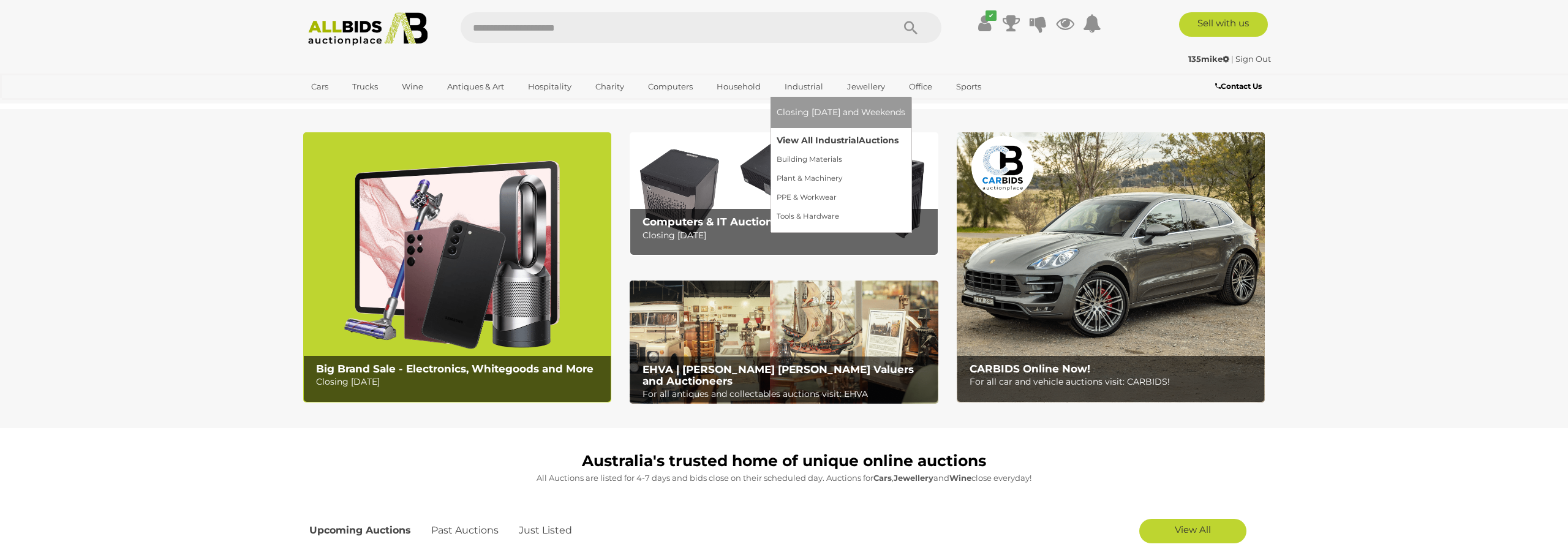
click at [800, 141] on link "View All Industrial Auctions" at bounding box center [840, 140] width 129 height 19
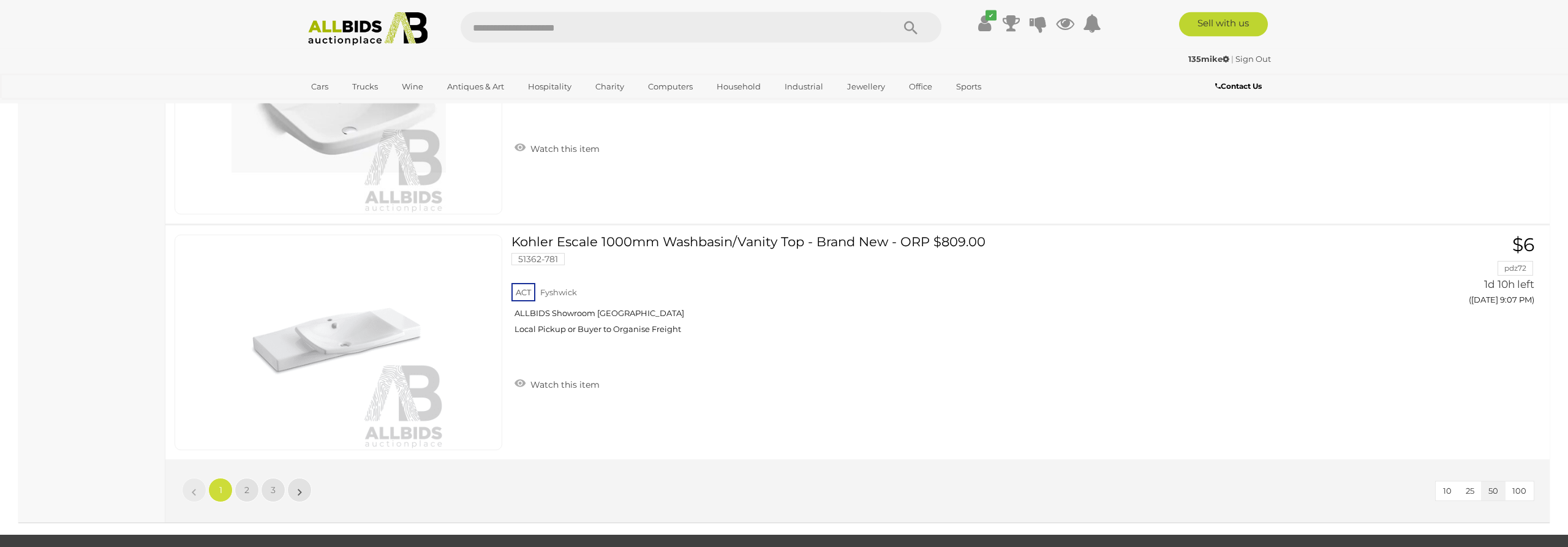
scroll to position [11814, 0]
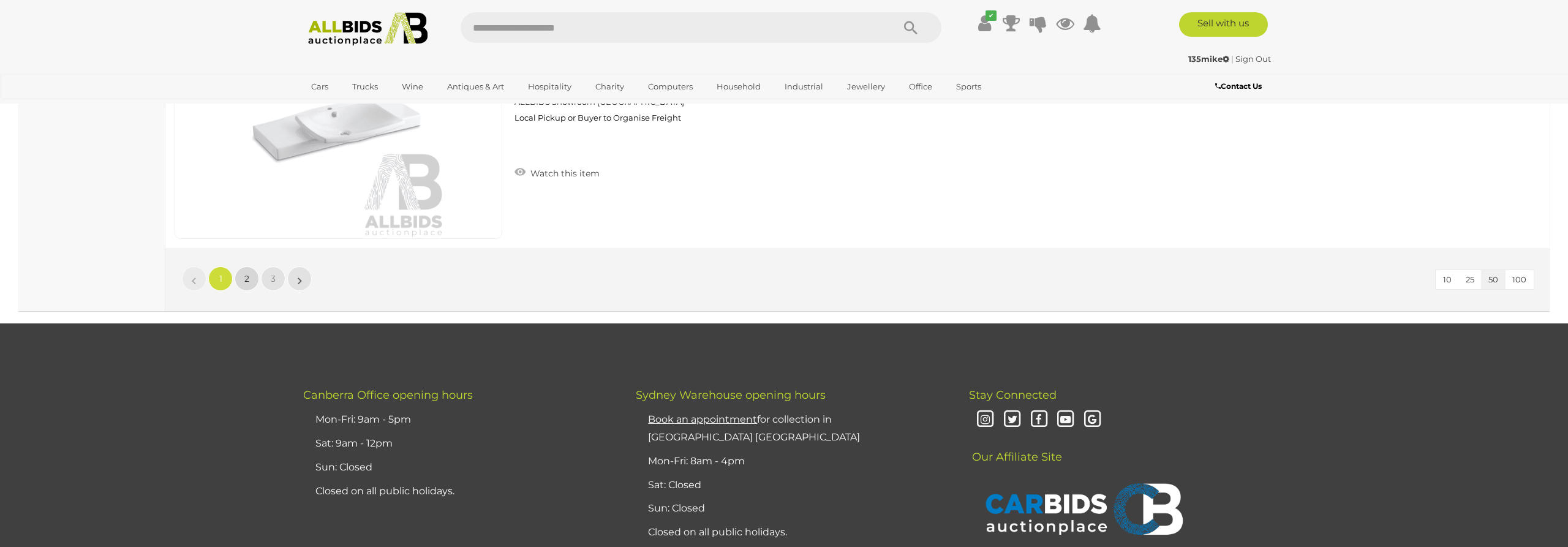
click at [246, 286] on link "2" at bounding box center [247, 279] width 25 height 25
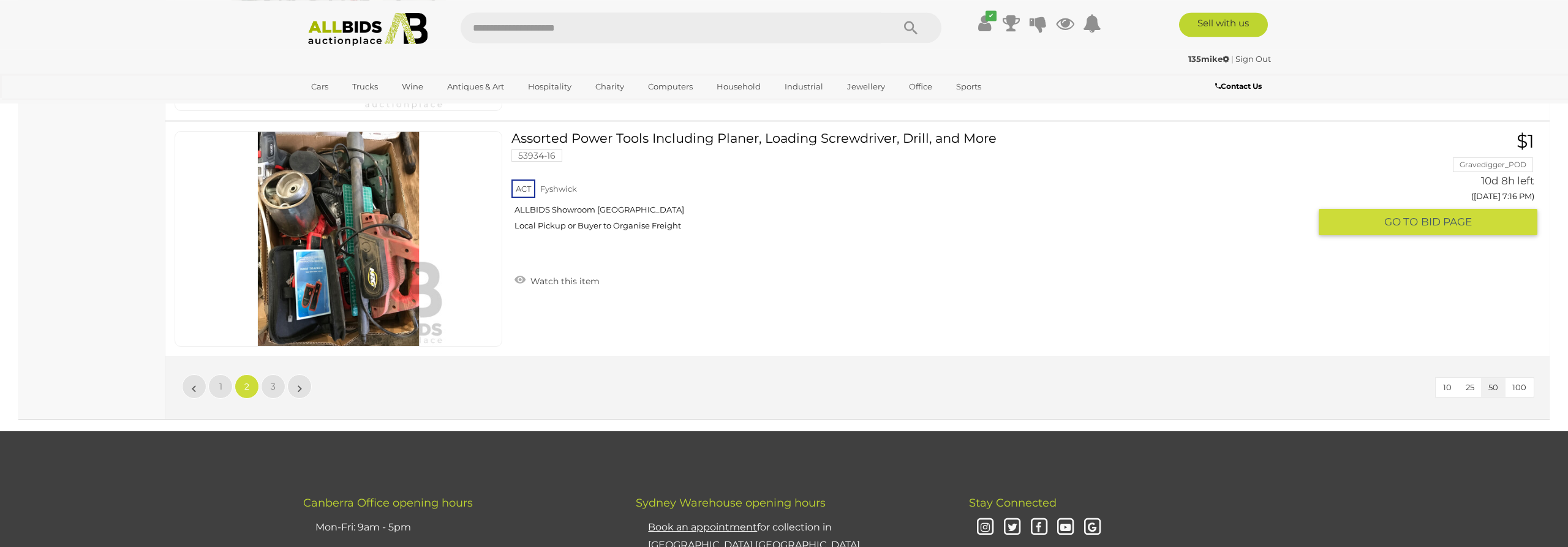
scroll to position [11707, 0]
click at [272, 383] on span "3" at bounding box center [273, 386] width 5 height 11
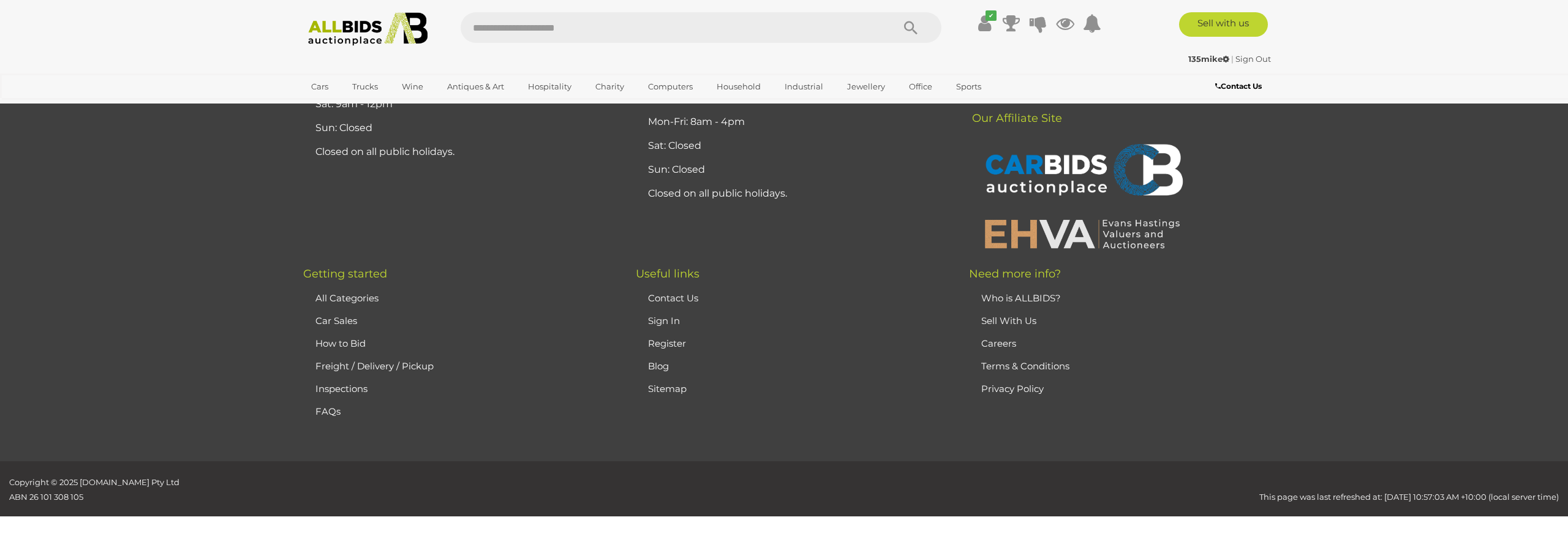
scroll to position [143, 0]
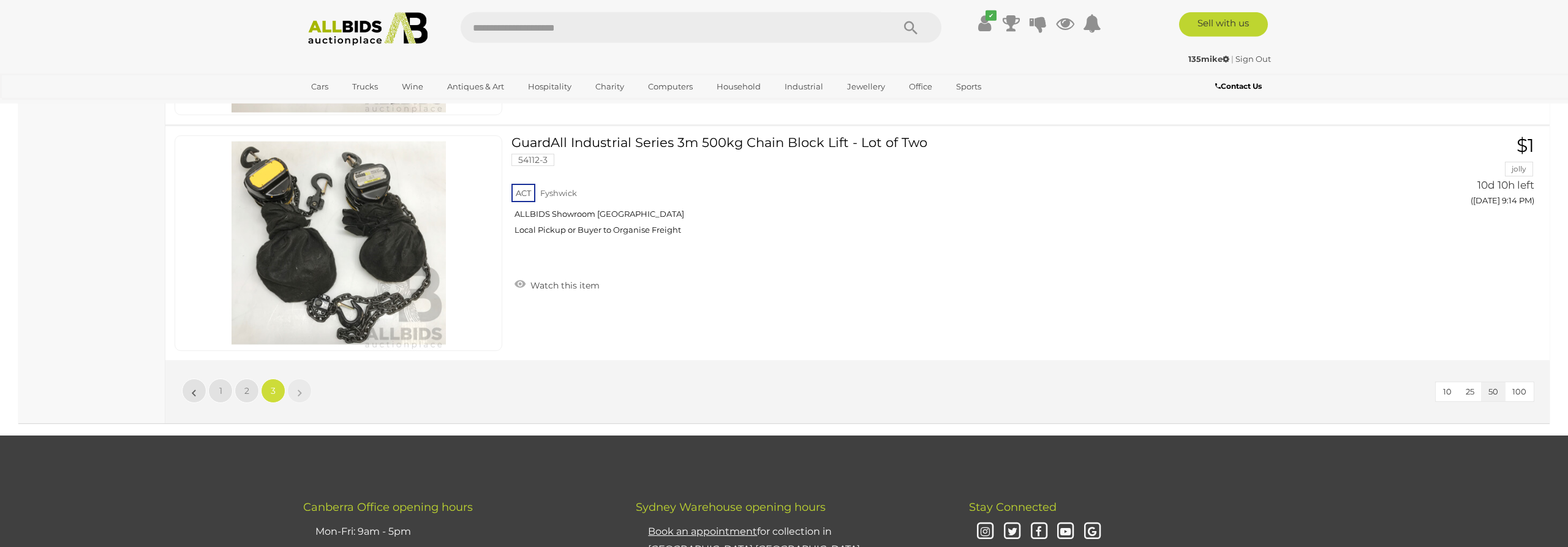
scroll to position [8957, 0]
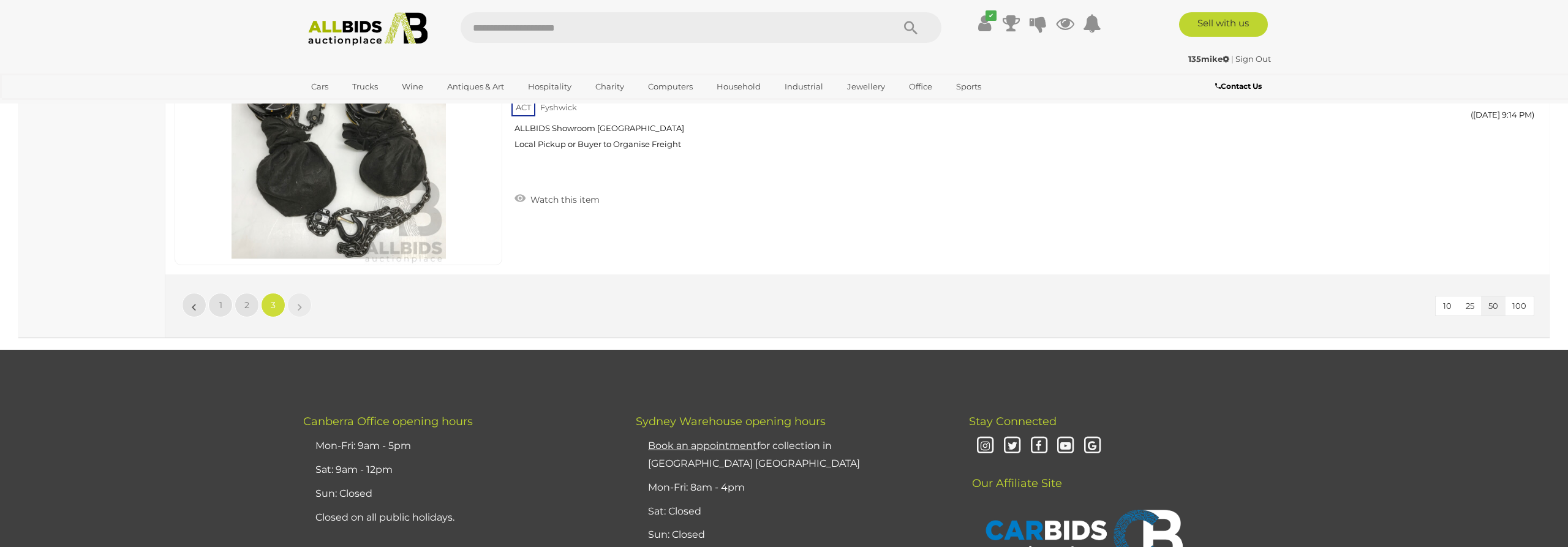
drag, startPoint x: 98, startPoint y: 330, endPoint x: 124, endPoint y: 260, distance: 74.7
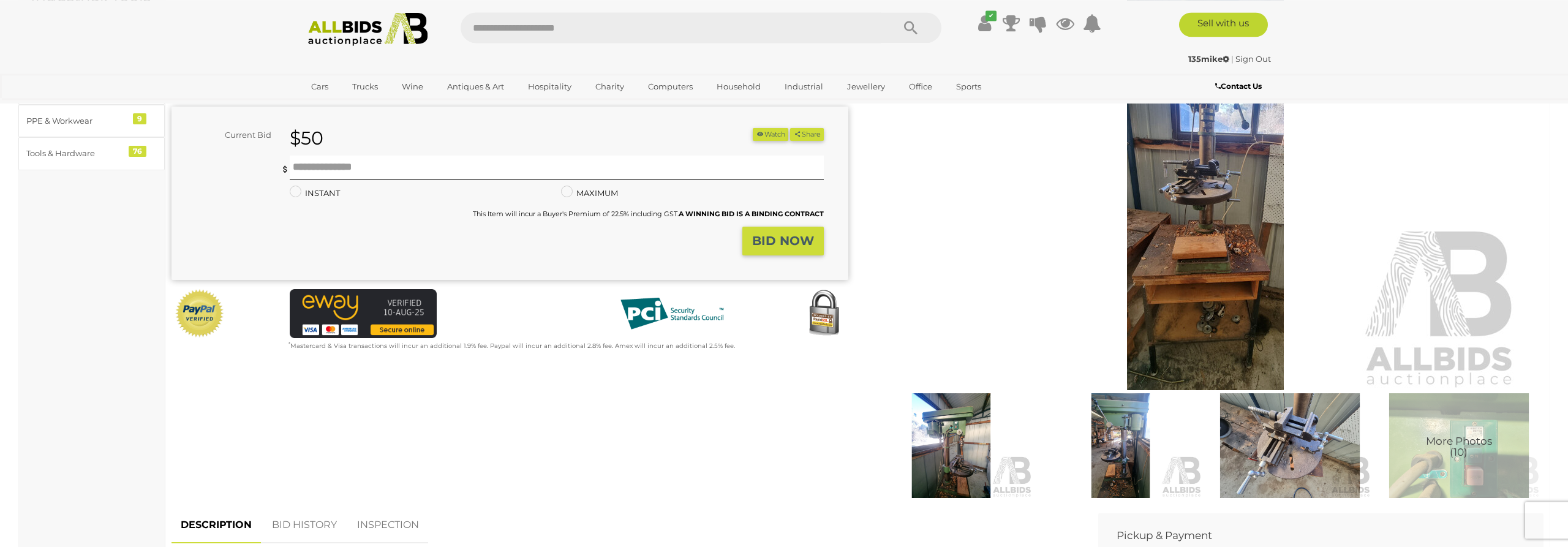
scroll to position [188, 0]
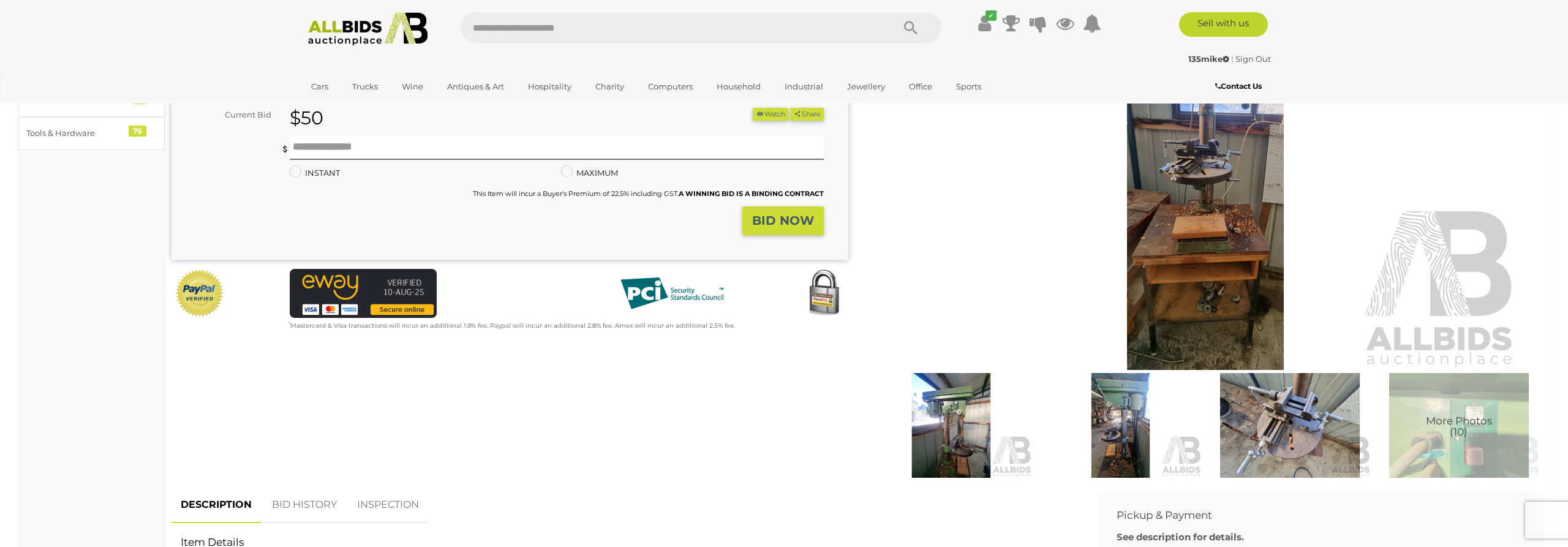
click at [952, 432] on img at bounding box center [950, 425] width 163 height 105
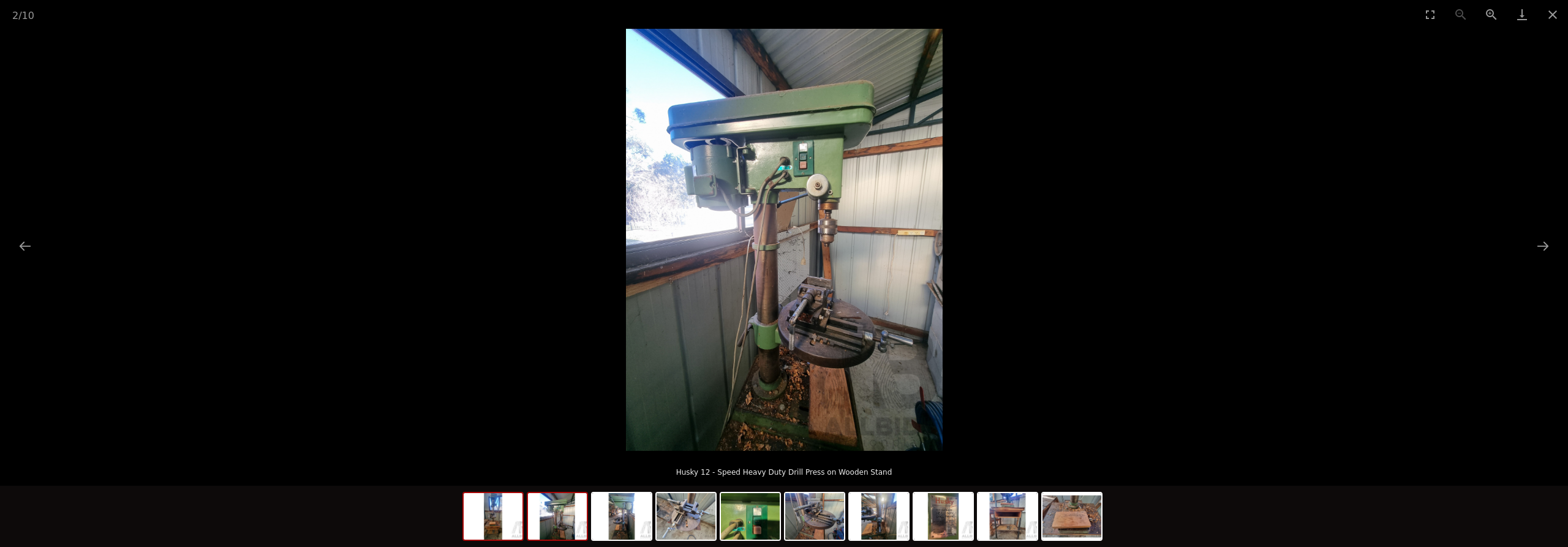
click at [499, 525] on img at bounding box center [493, 516] width 59 height 47
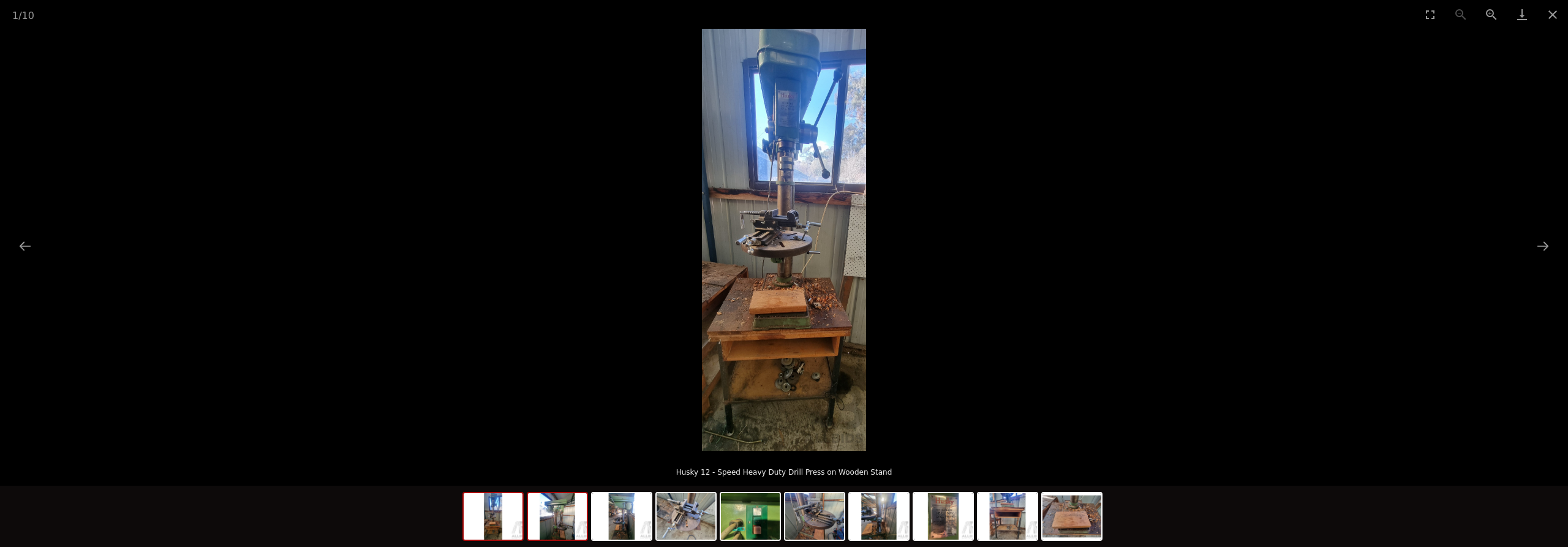
click at [550, 523] on img at bounding box center [557, 516] width 59 height 47
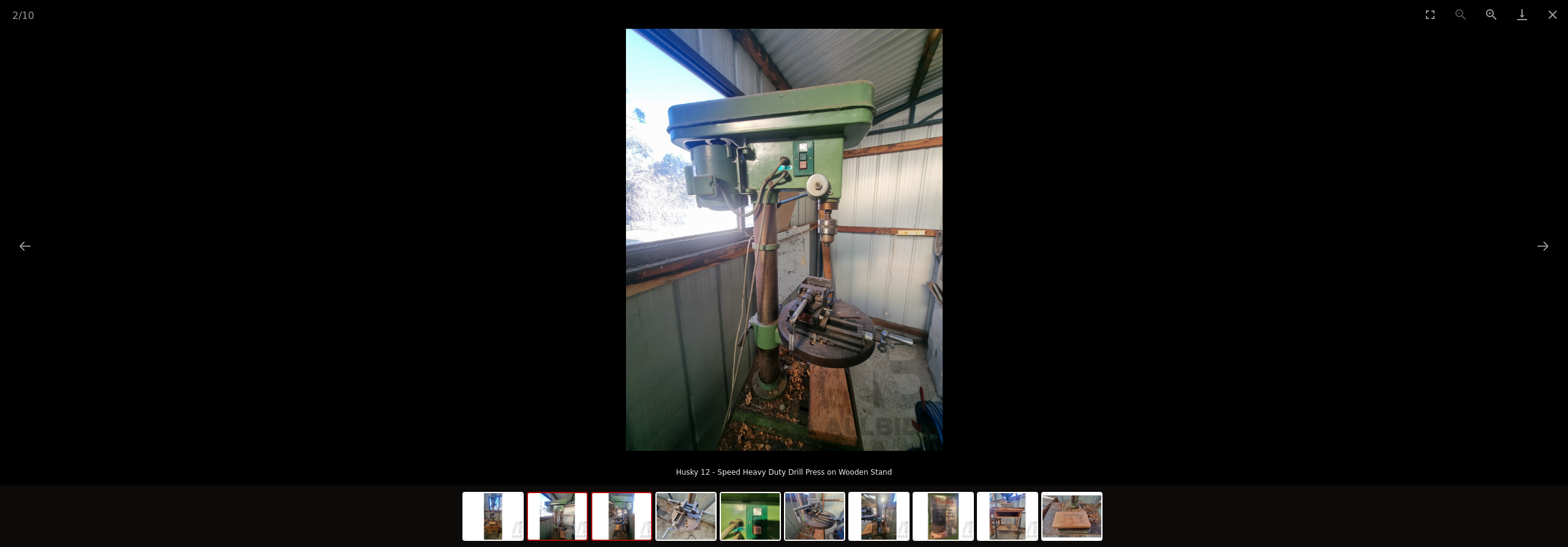
click at [624, 520] on img at bounding box center [622, 516] width 59 height 47
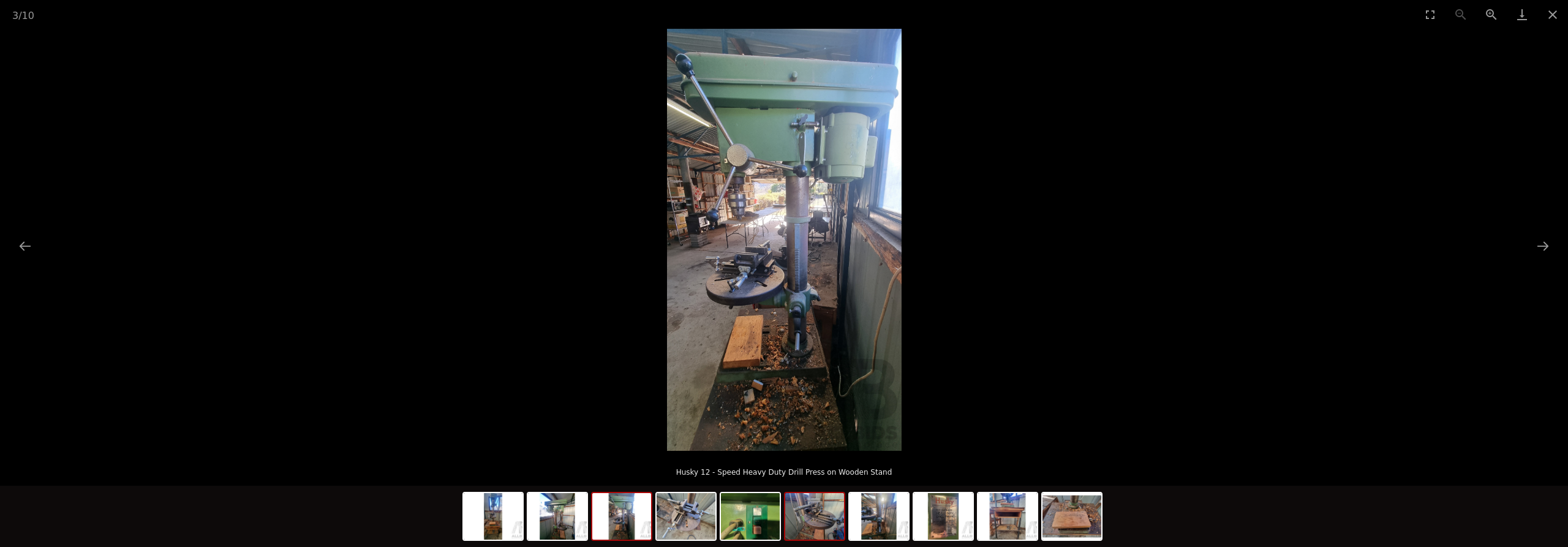
click at [813, 520] on img at bounding box center [814, 516] width 59 height 47
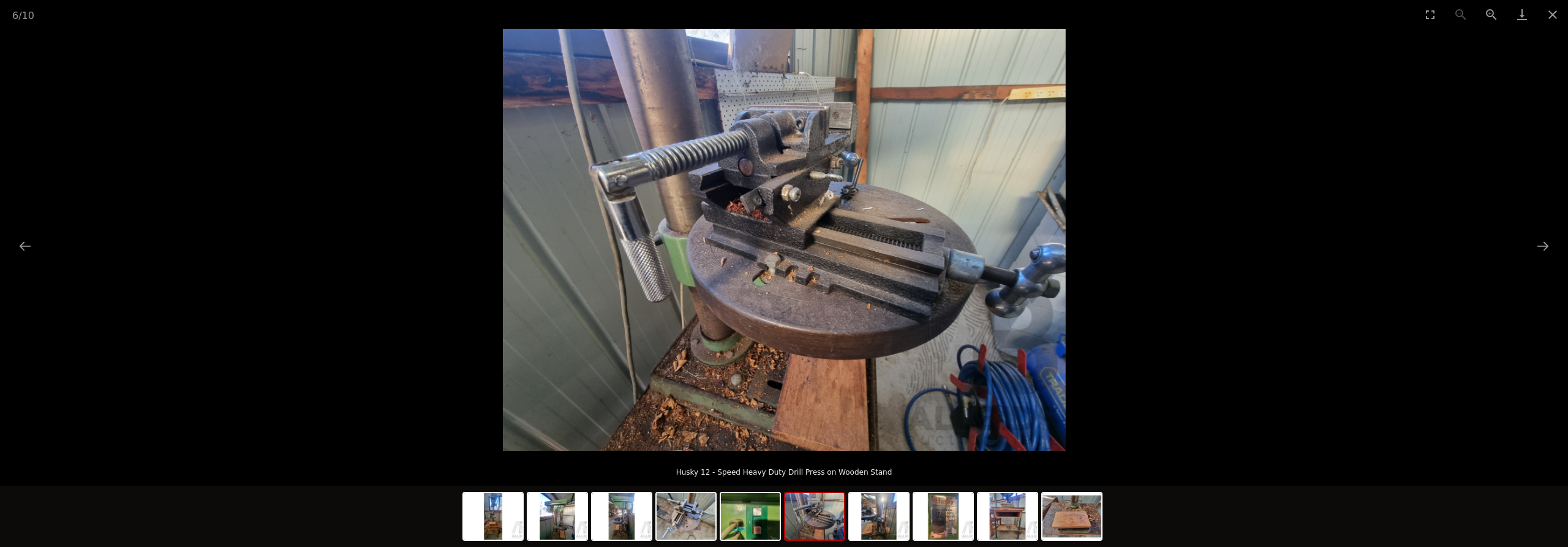
click at [799, 509] on img at bounding box center [814, 516] width 59 height 47
click at [814, 520] on img at bounding box center [814, 516] width 59 height 47
click at [872, 517] on img at bounding box center [878, 516] width 59 height 47
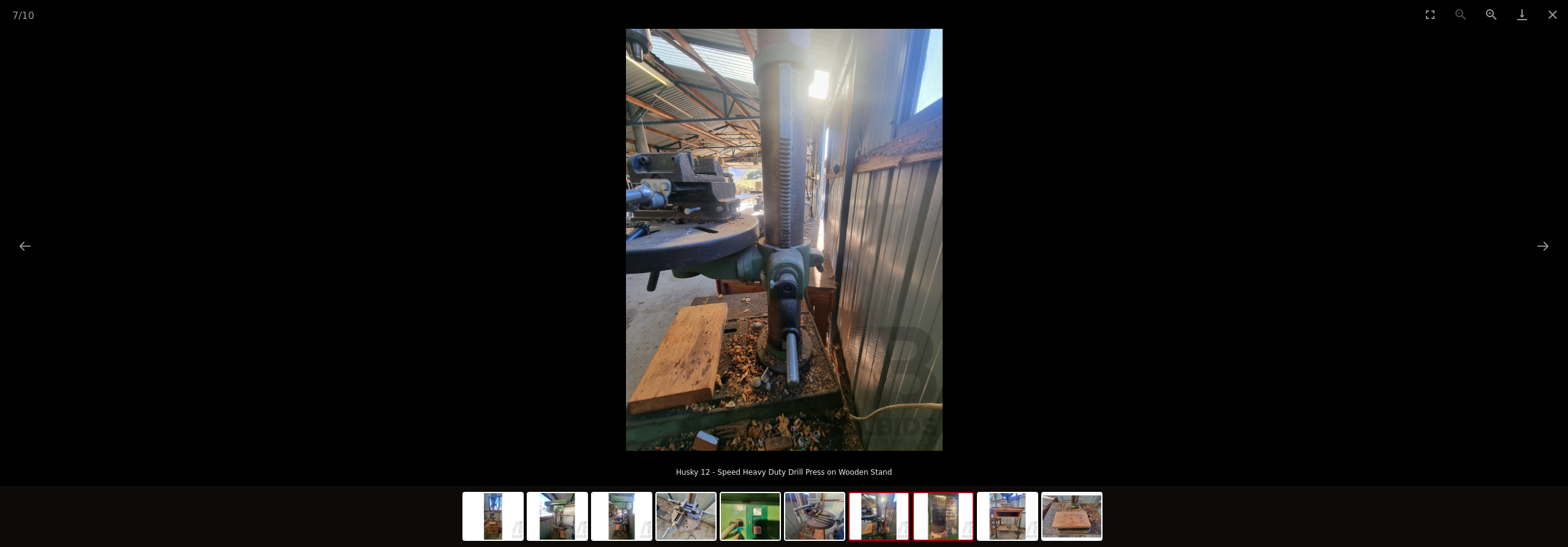
click at [940, 517] on img at bounding box center [942, 516] width 59 height 47
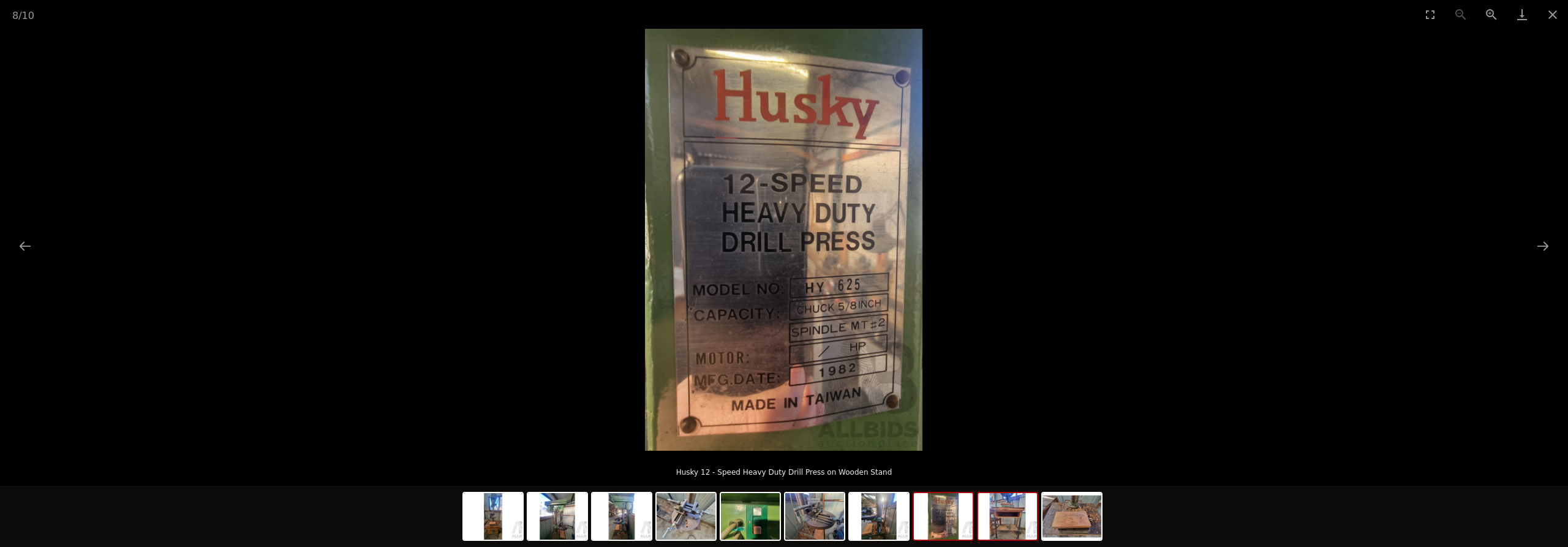
click at [1003, 523] on img at bounding box center [1007, 516] width 59 height 47
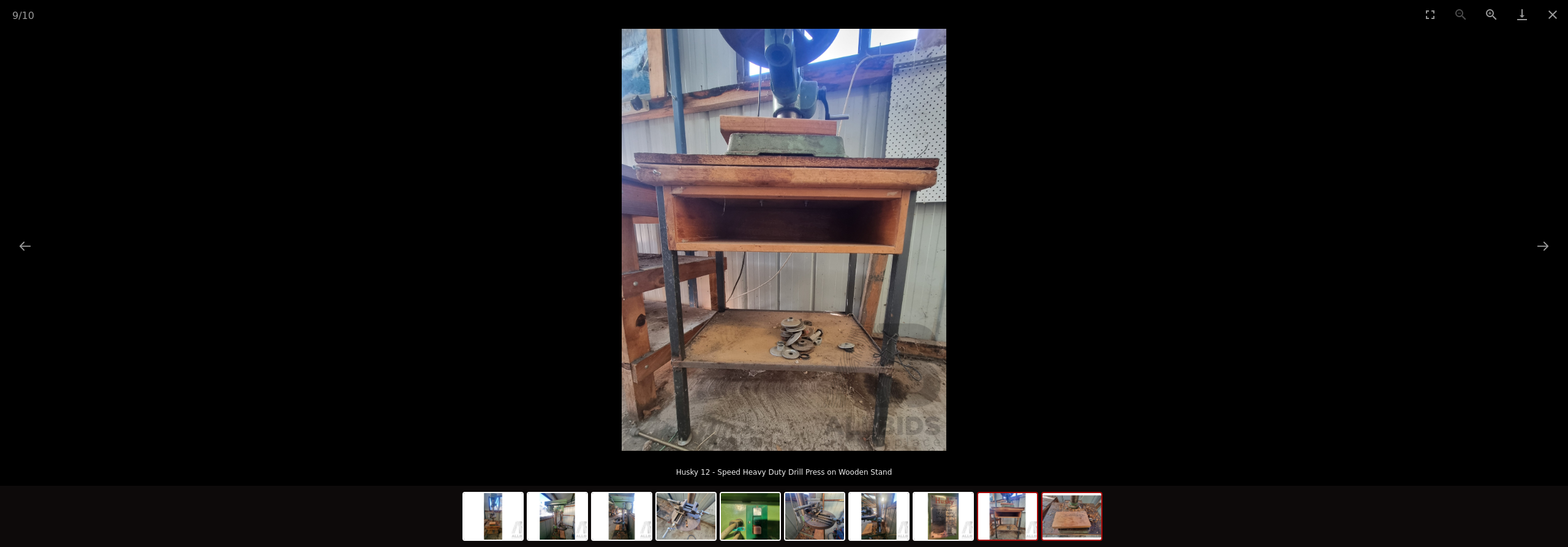
click at [1073, 519] on img at bounding box center [1071, 516] width 59 height 47
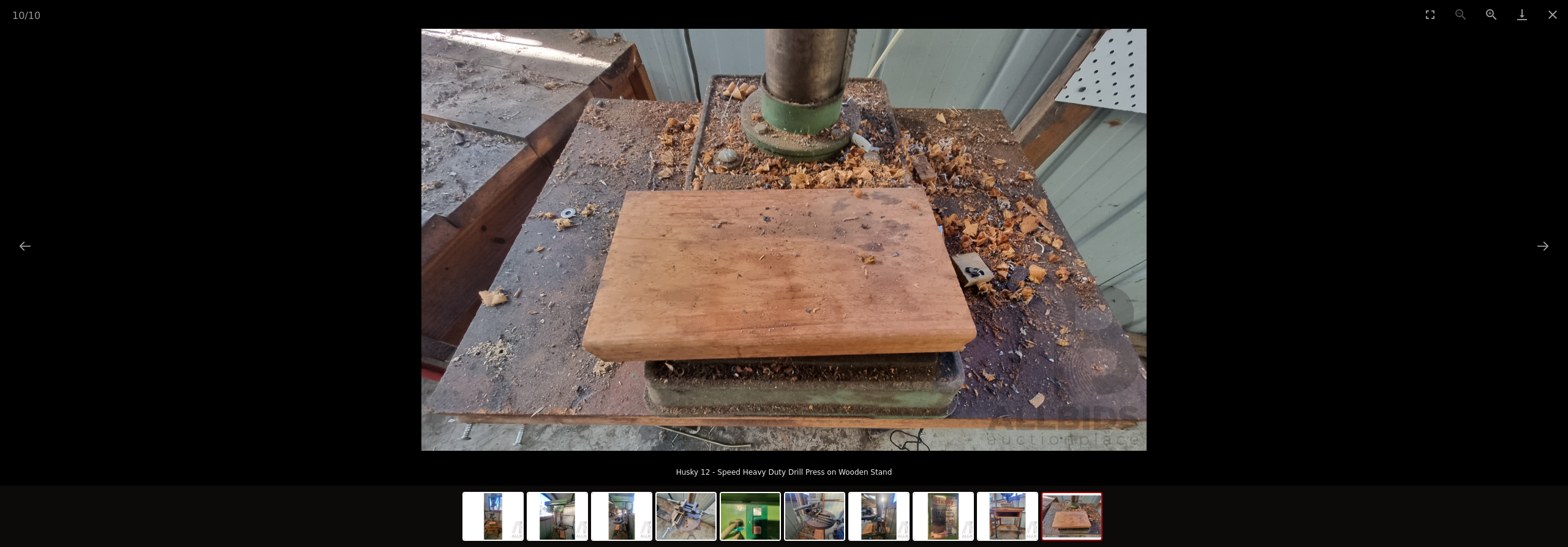
scroll to position [188, 0]
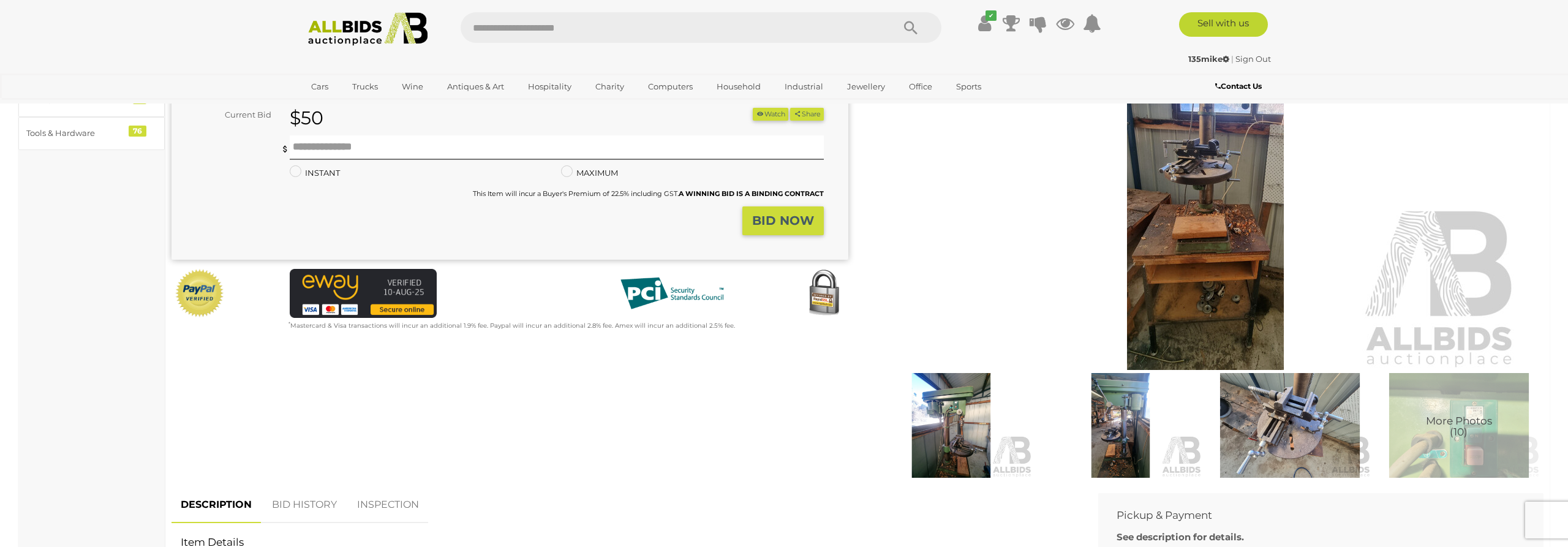
click at [963, 423] on img at bounding box center [950, 425] width 163 height 105
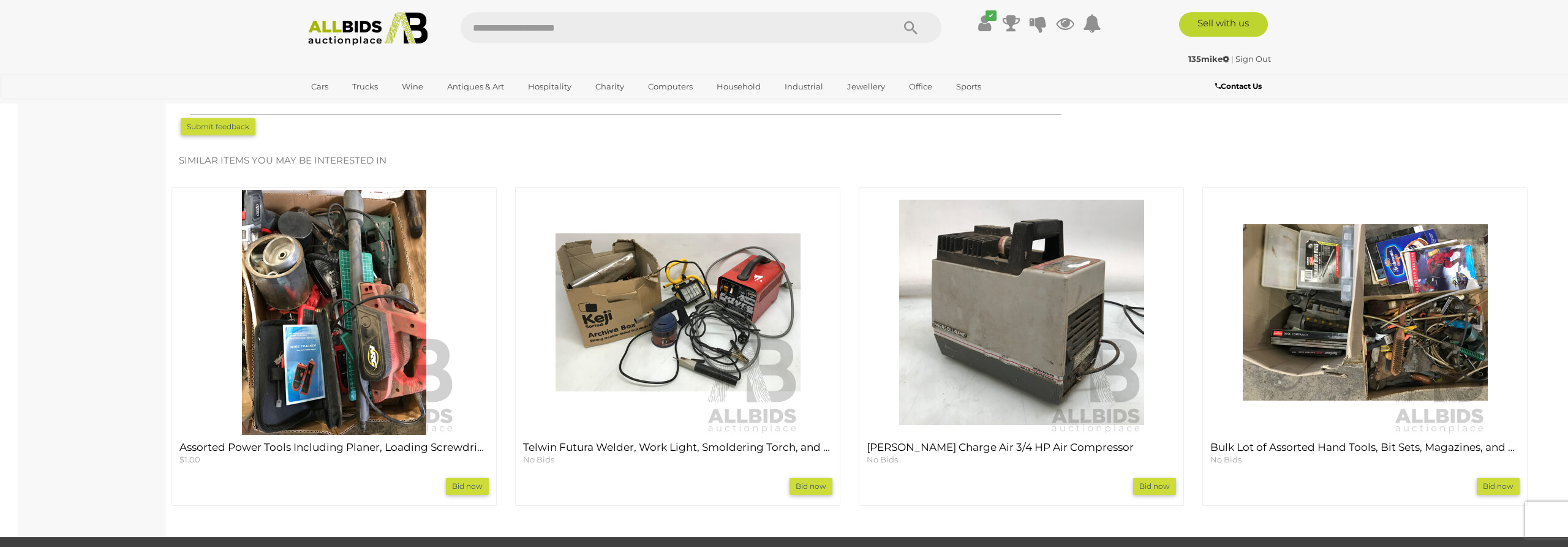
scroll to position [1625, 0]
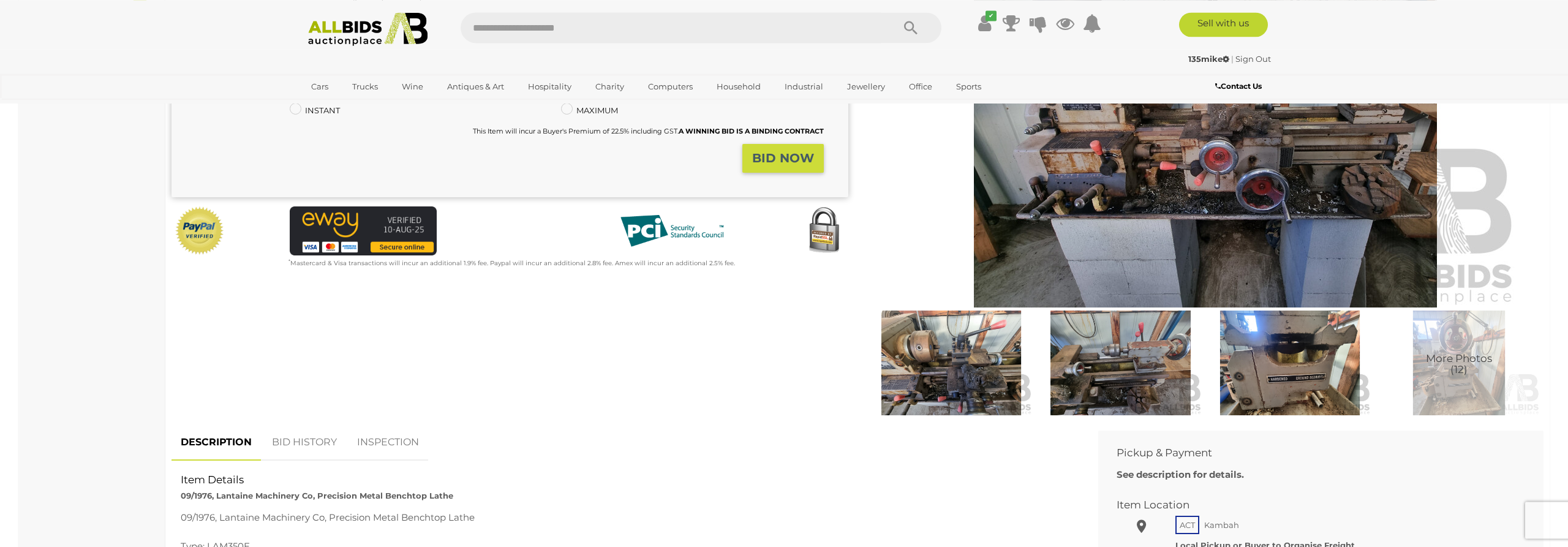
scroll to position [313, 0]
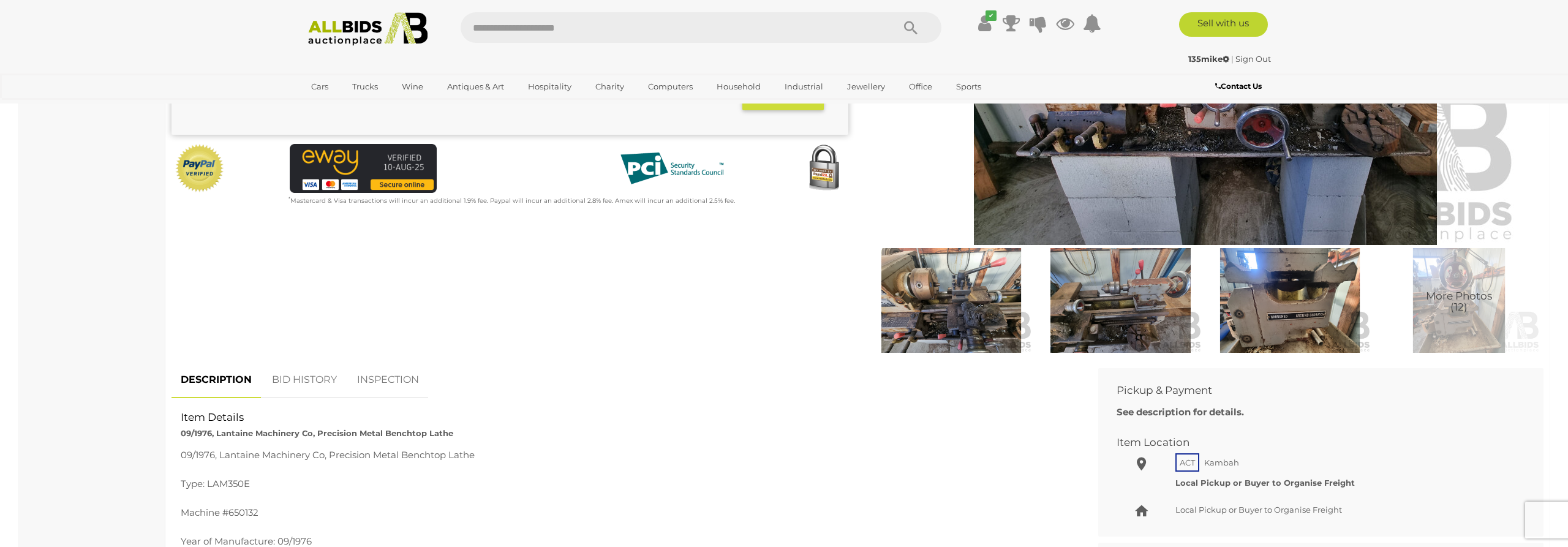
click at [969, 317] on img at bounding box center [950, 300] width 163 height 105
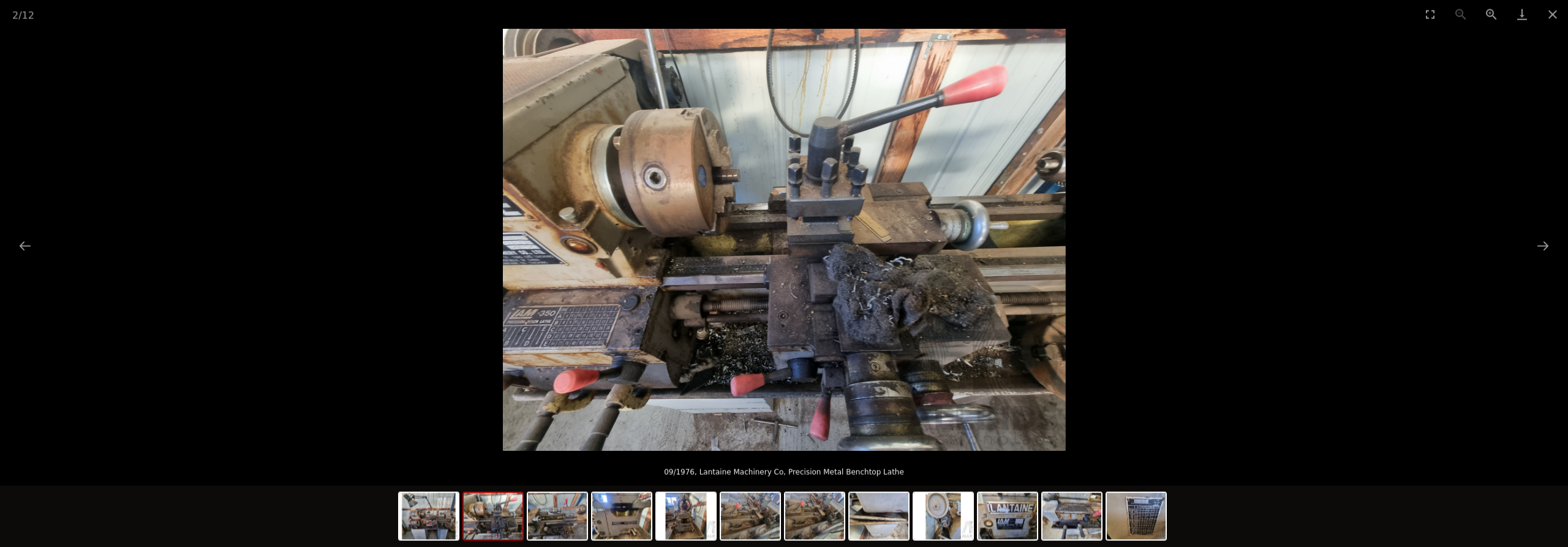
scroll to position [188, 0]
click at [501, 506] on img at bounding box center [493, 516] width 59 height 47
click at [422, 515] on img at bounding box center [429, 516] width 59 height 47
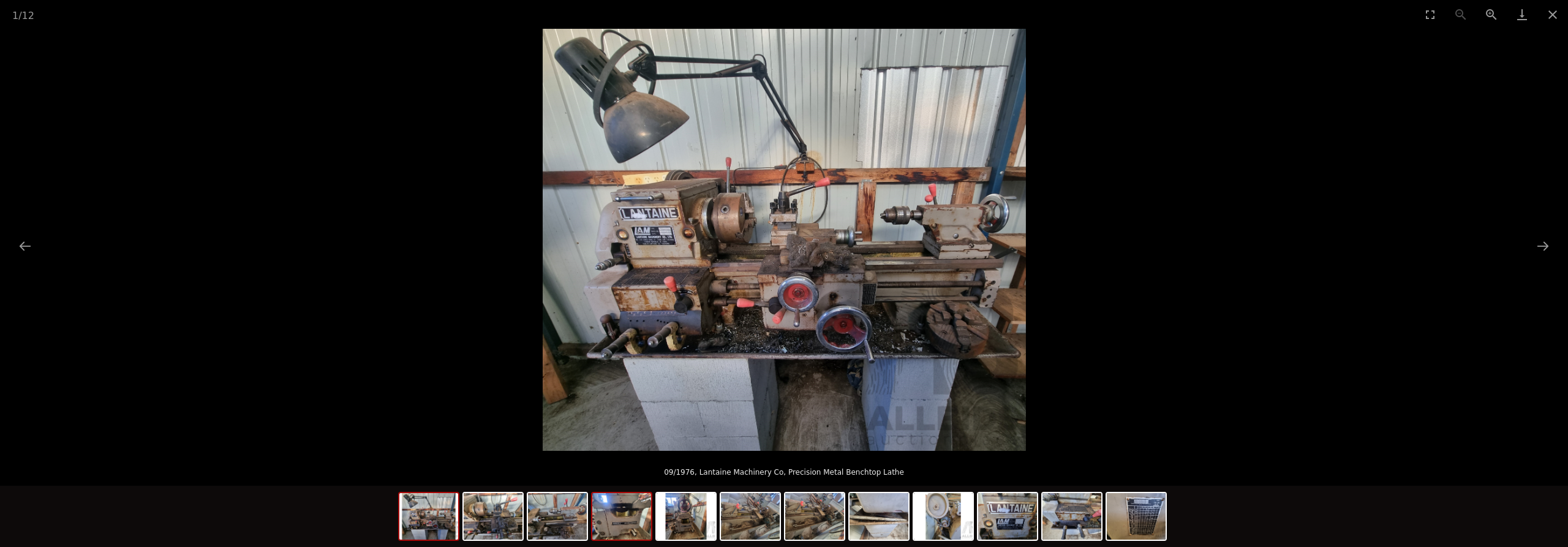
click at [629, 518] on img at bounding box center [622, 516] width 59 height 47
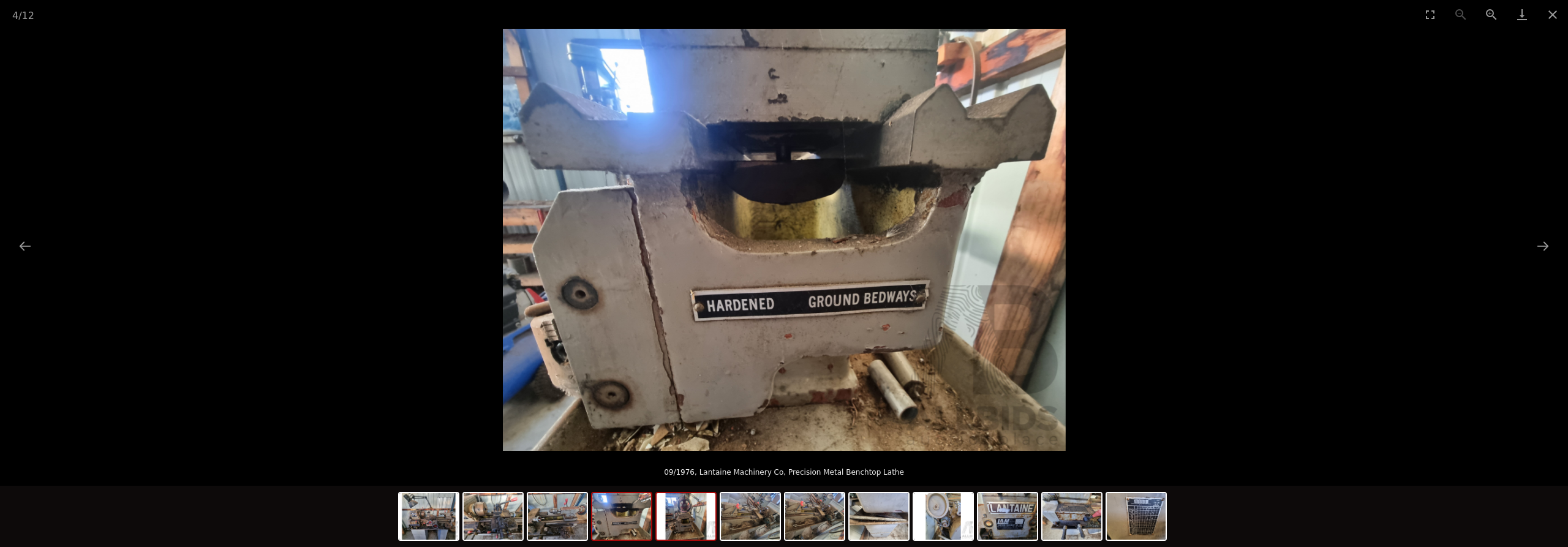
click at [674, 517] on img at bounding box center [686, 516] width 59 height 47
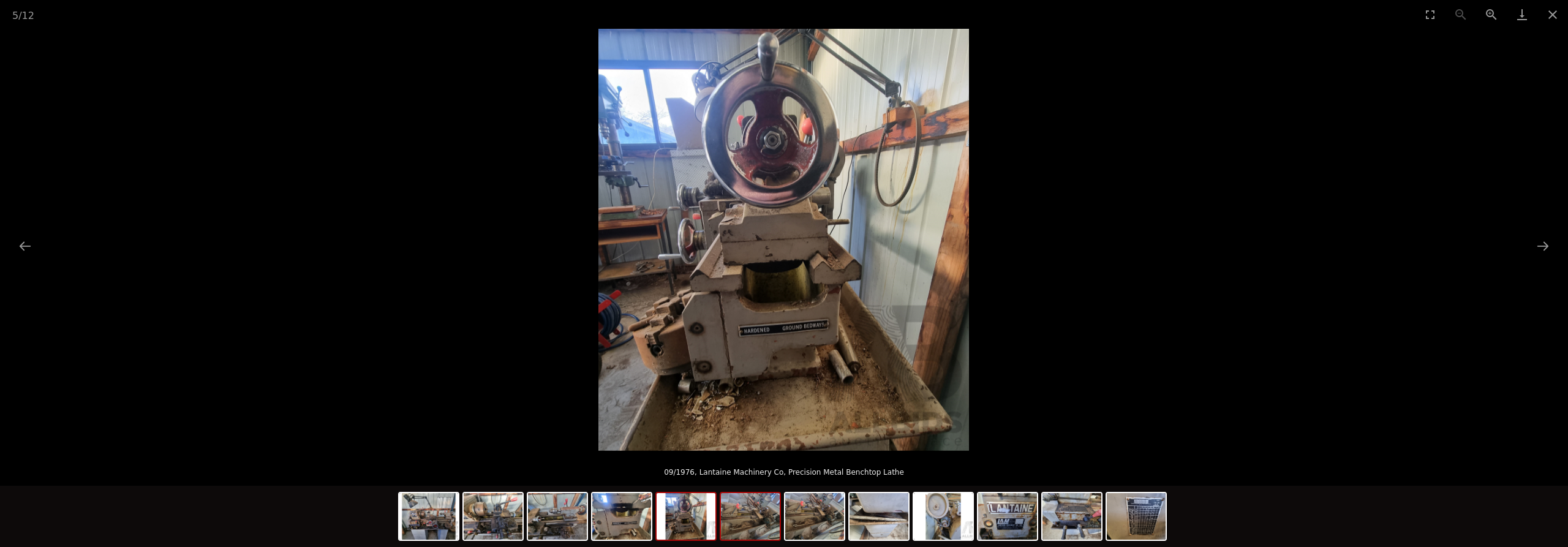
click at [732, 517] on img at bounding box center [750, 516] width 59 height 47
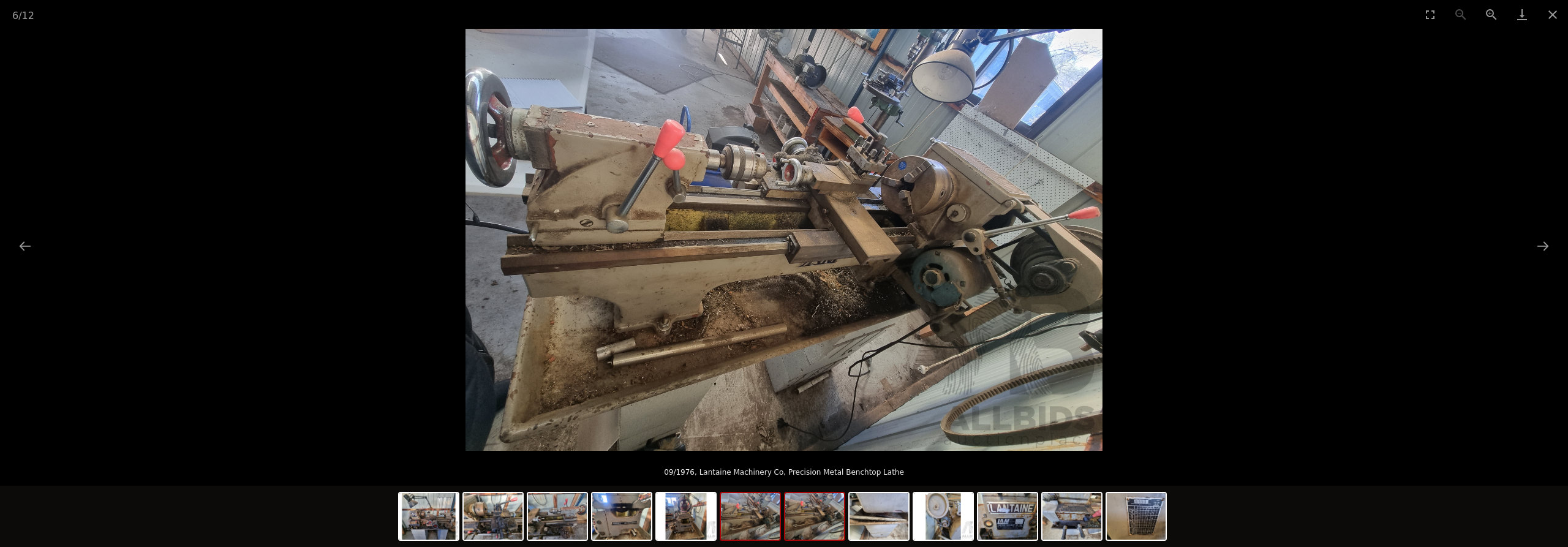
click at [814, 523] on img at bounding box center [814, 516] width 59 height 47
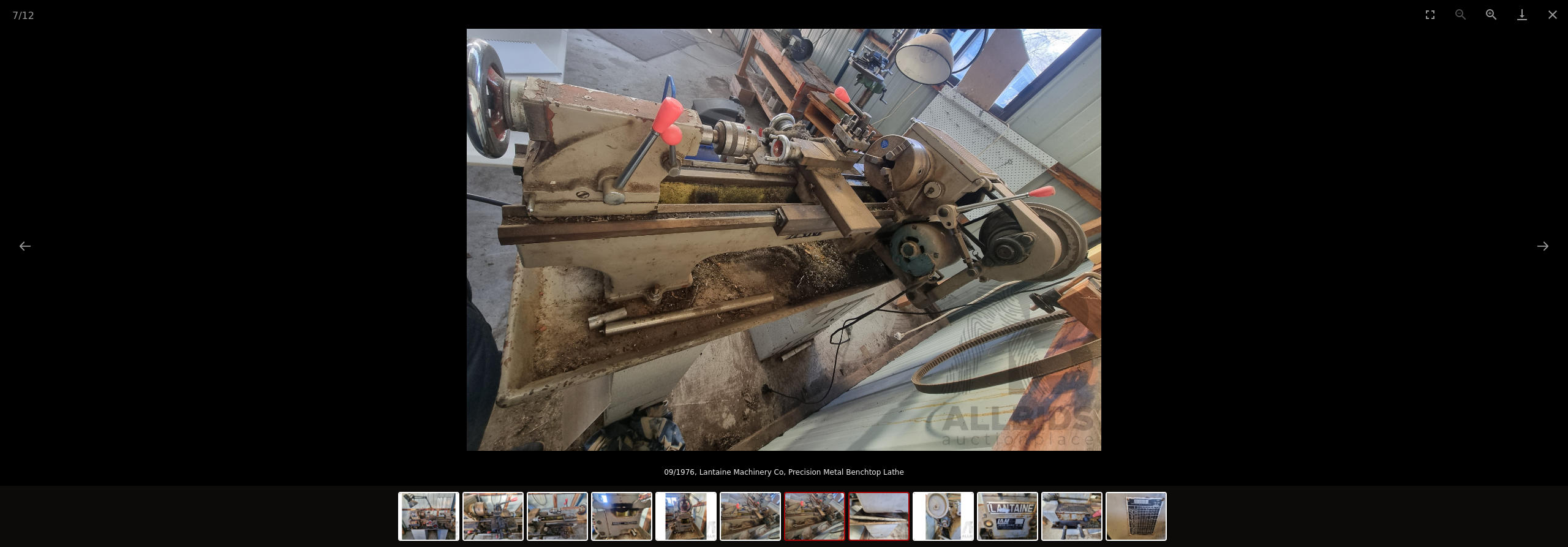
click at [872, 522] on img at bounding box center [878, 516] width 59 height 47
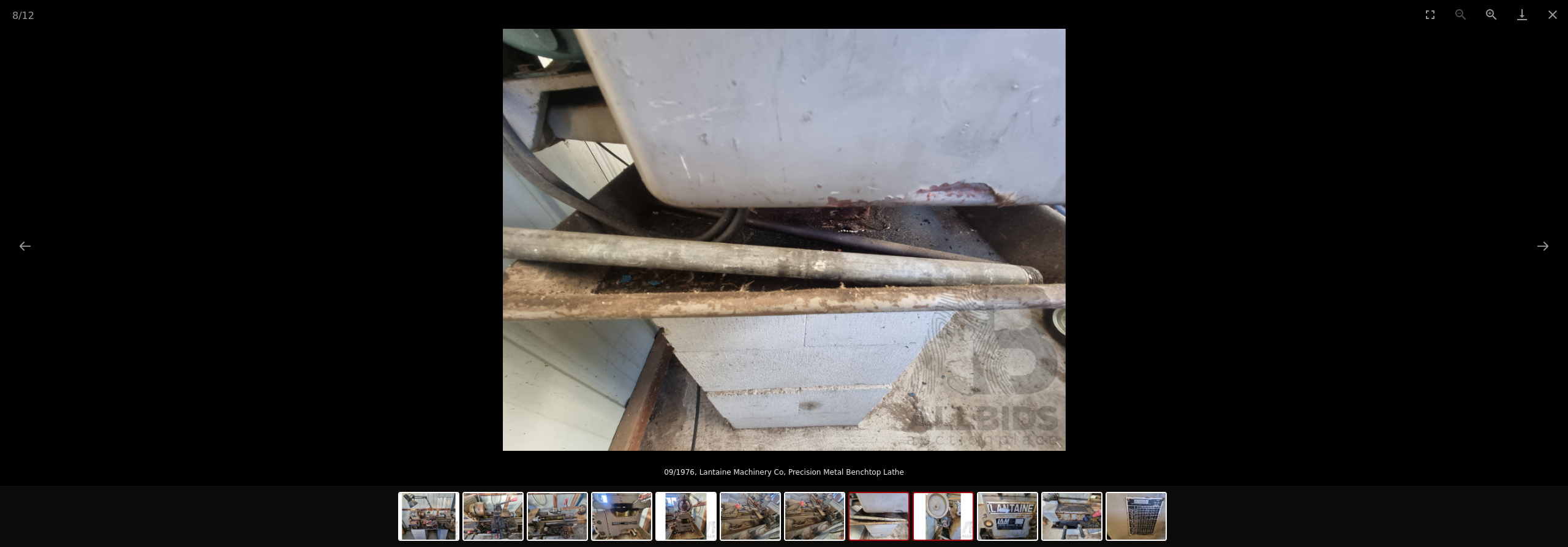
click at [942, 522] on img at bounding box center [942, 516] width 59 height 47
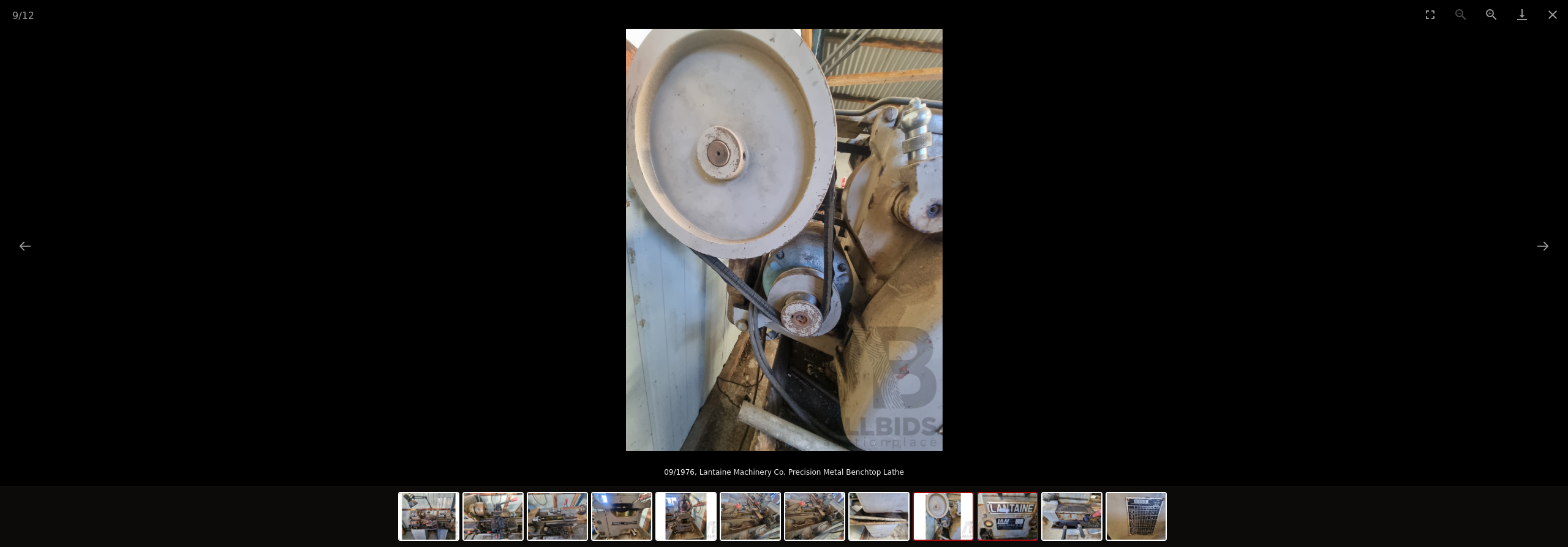
click at [1013, 520] on img at bounding box center [1007, 516] width 59 height 47
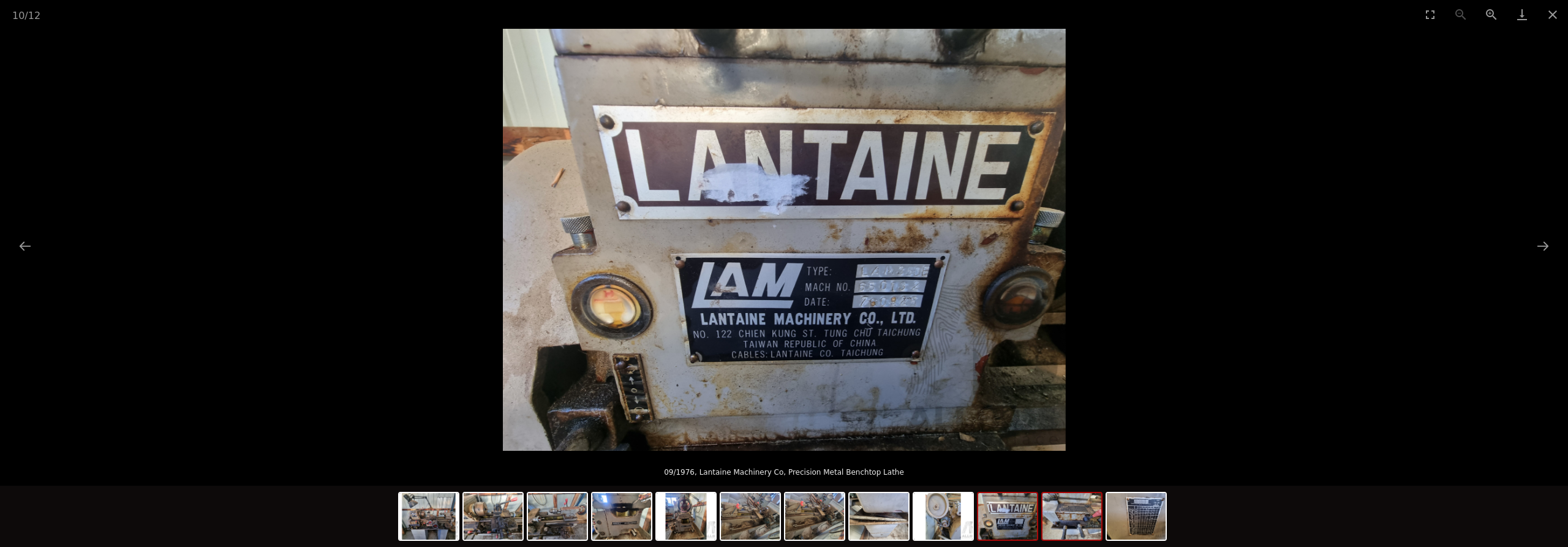
click at [1073, 525] on img at bounding box center [1071, 516] width 59 height 47
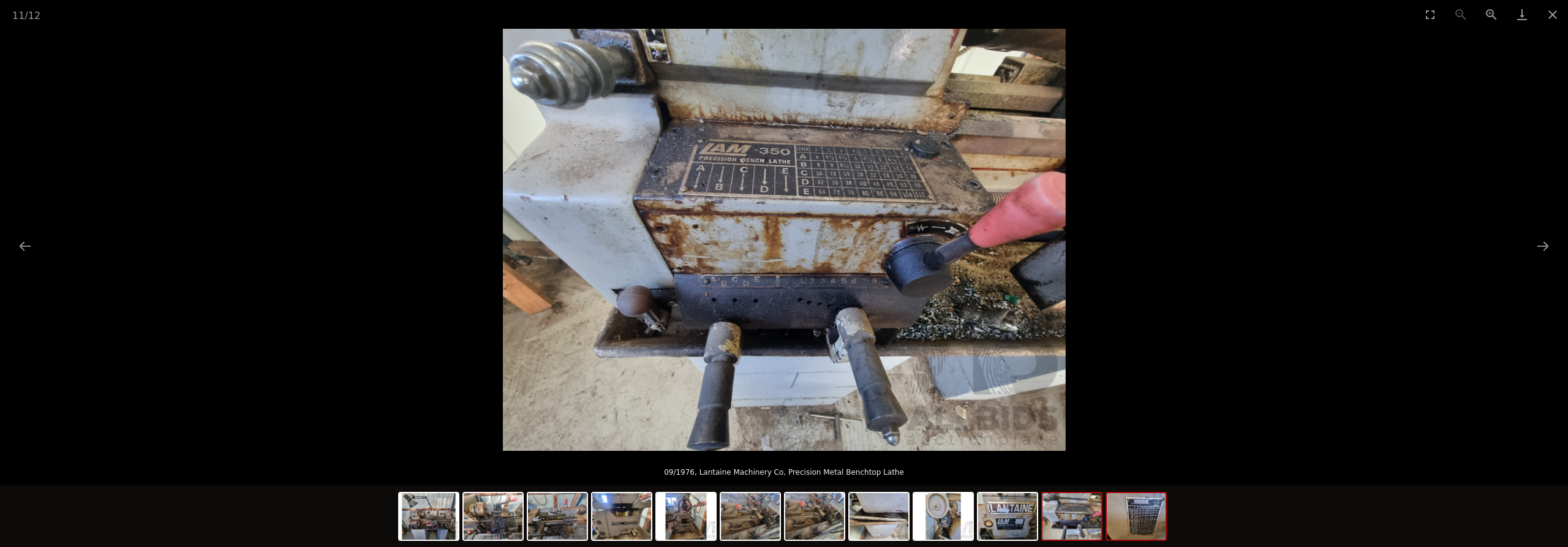
click at [1136, 523] on img at bounding box center [1135, 516] width 59 height 47
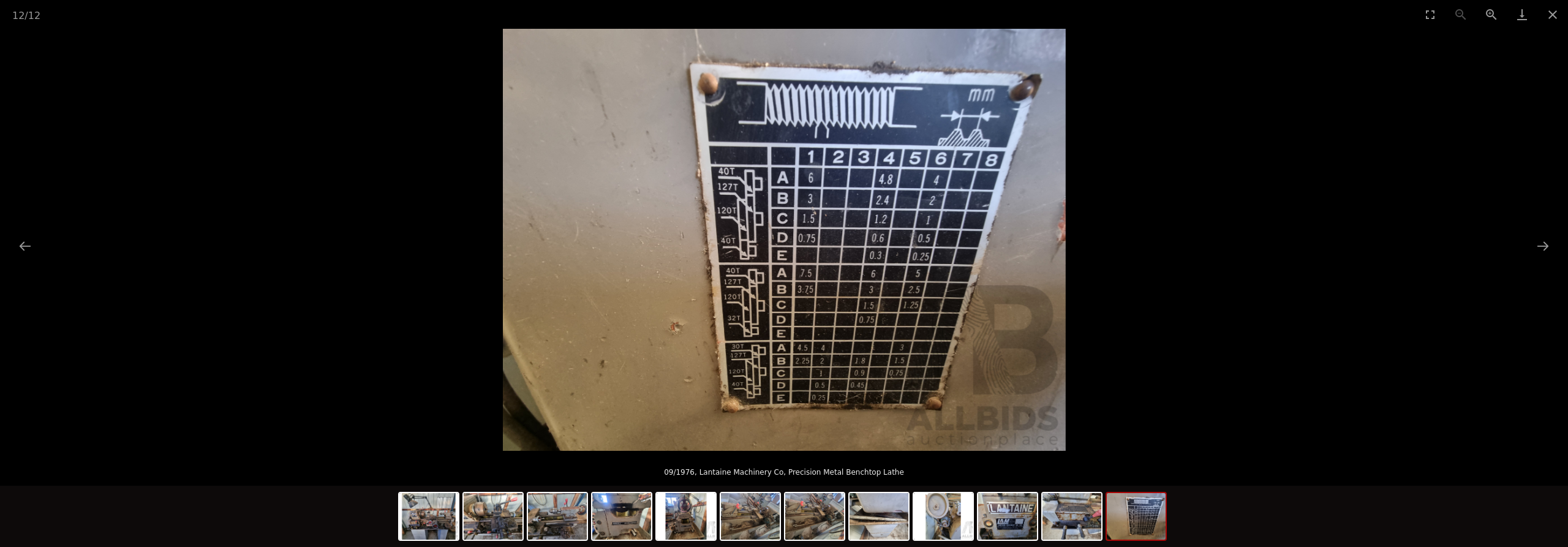
scroll to position [313, 0]
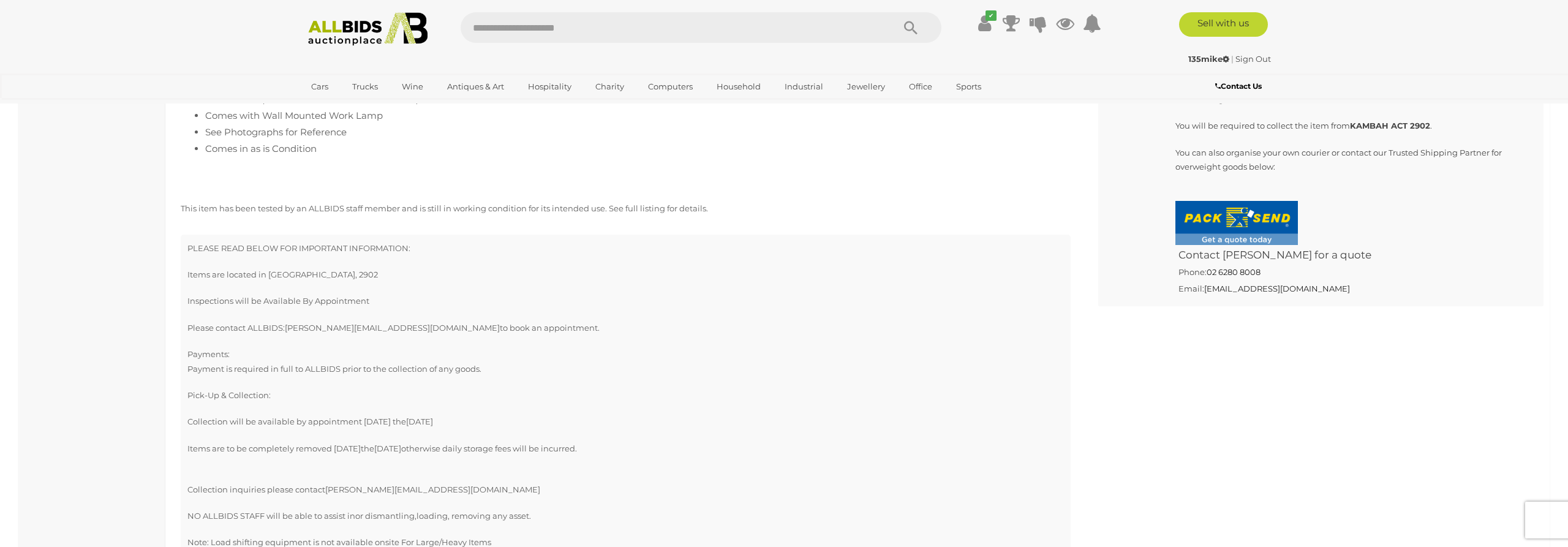
scroll to position [875, 0]
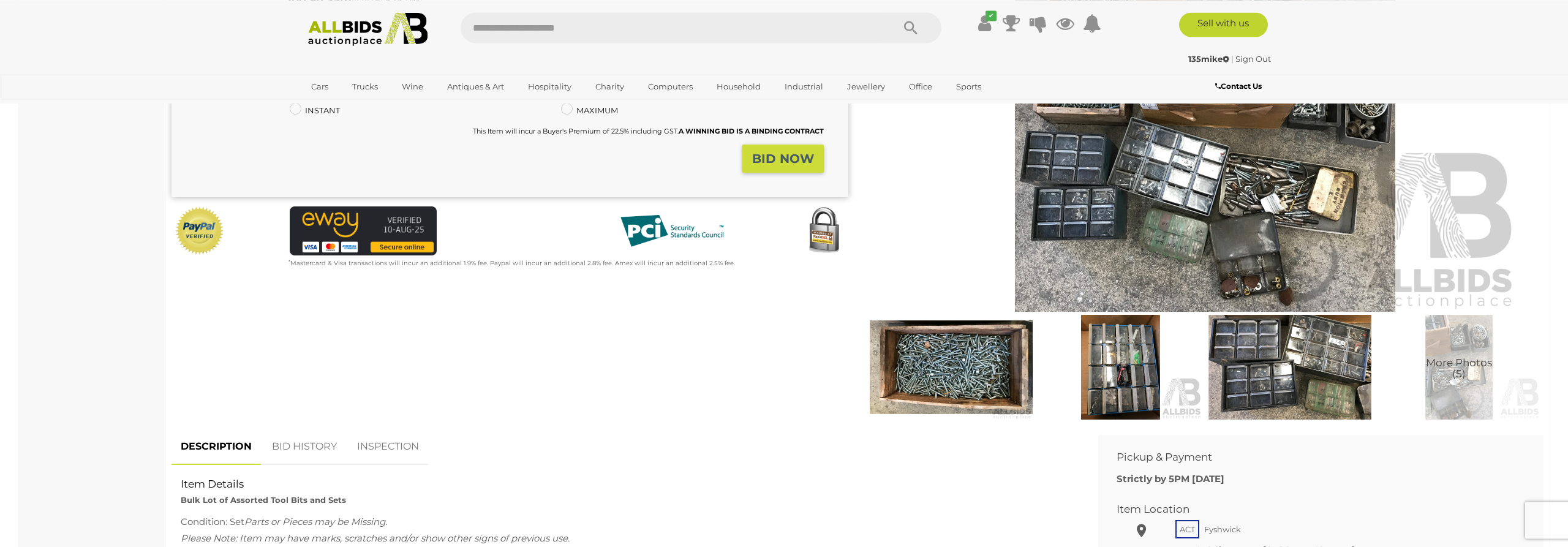
scroll to position [250, 0]
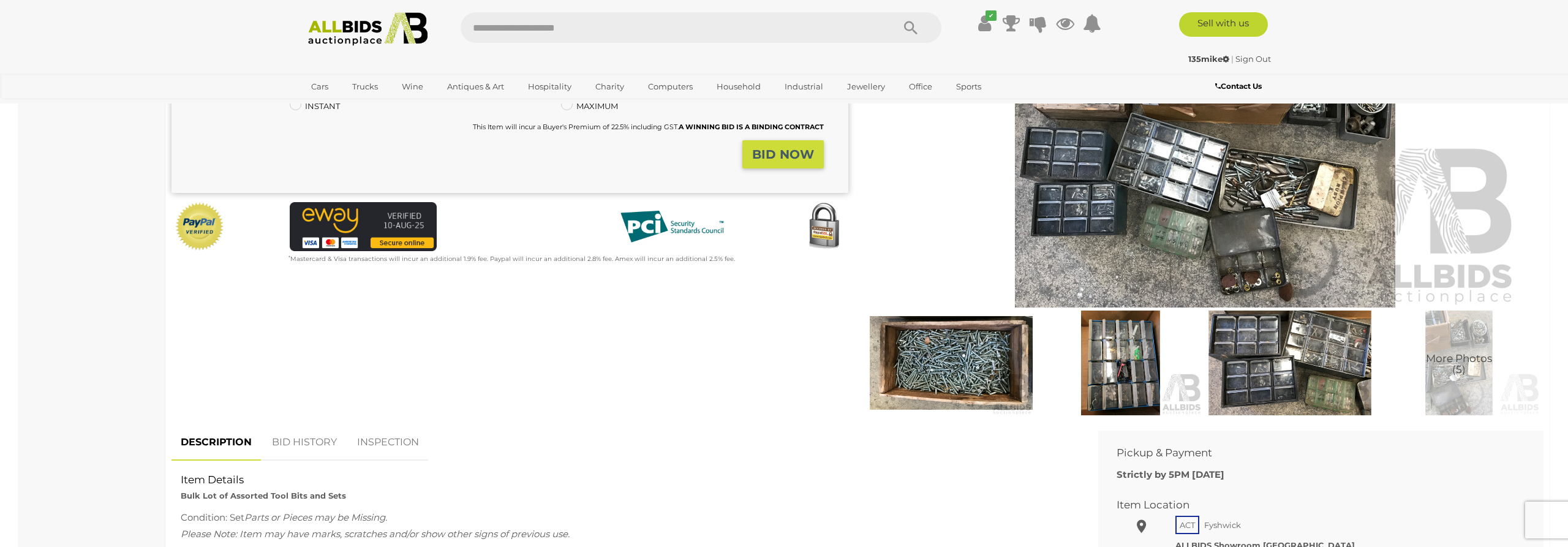
click at [1119, 370] on img at bounding box center [1119, 363] width 163 height 105
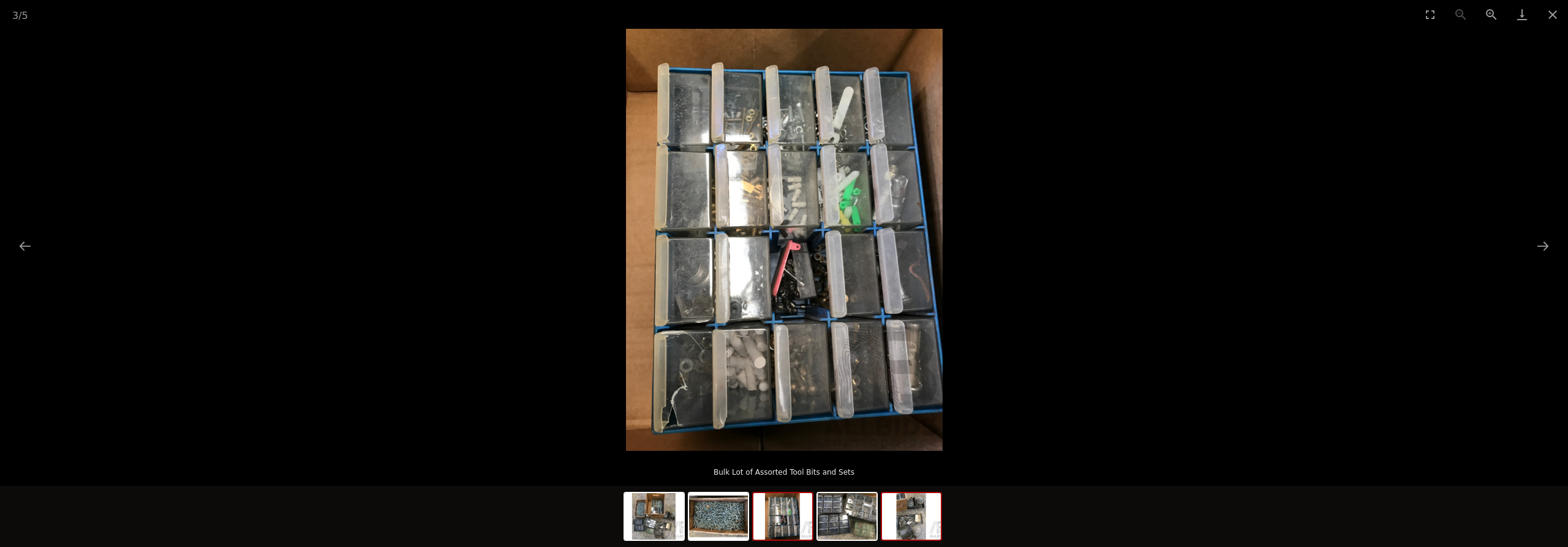
click at [924, 526] on img at bounding box center [910, 516] width 59 height 47
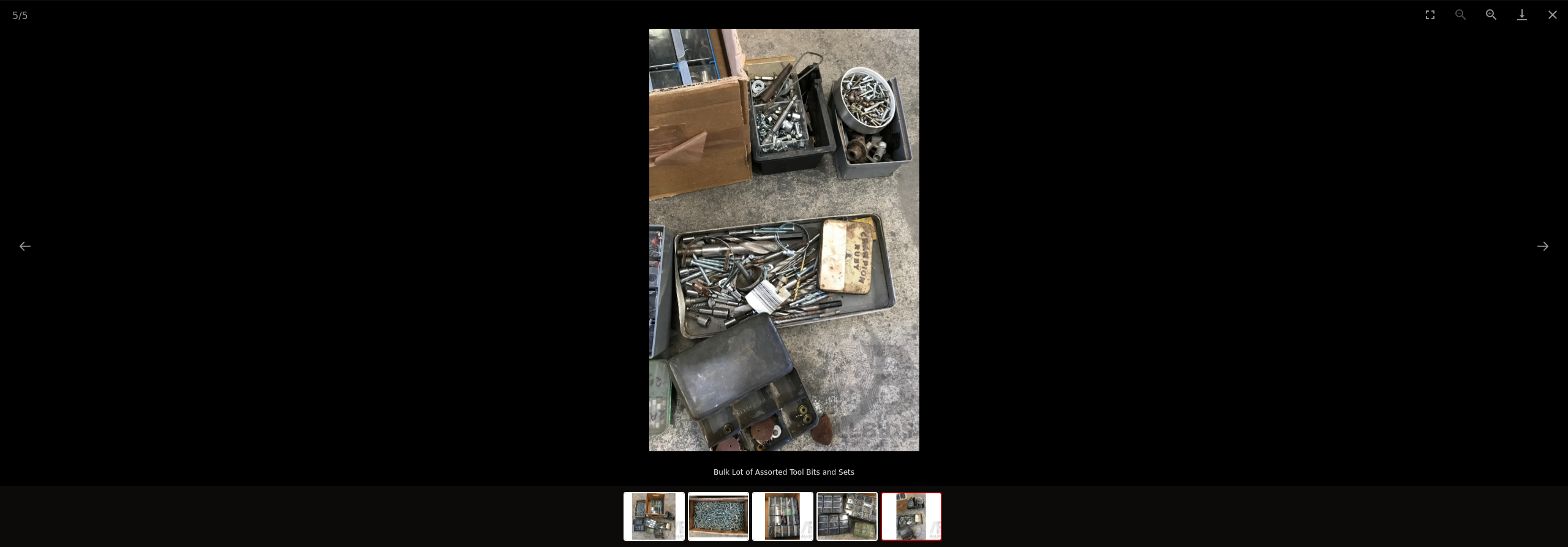
scroll to position [625, 0]
